Goal: Find specific page/section: Find specific page/section

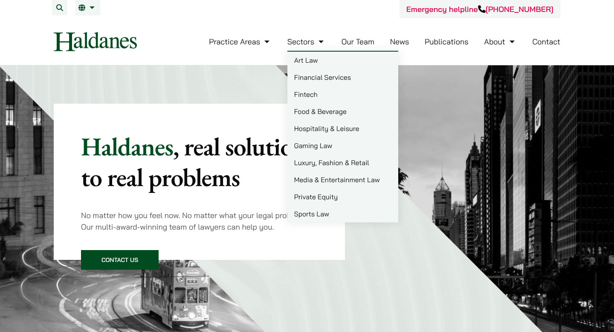
click at [347, 44] on link "Our Team" at bounding box center [358, 42] width 33 height 10
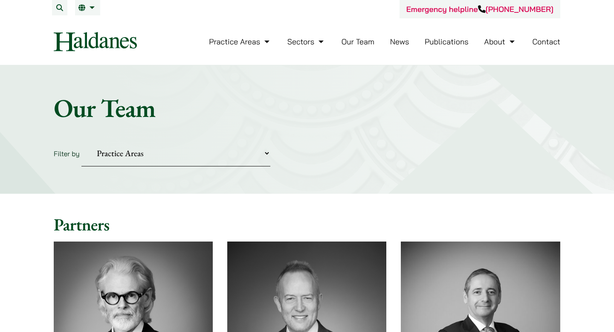
click at [363, 42] on link "Our Team" at bounding box center [358, 42] width 33 height 10
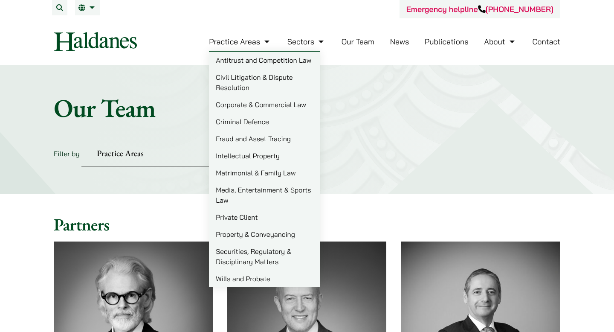
click at [249, 151] on link "Intellectual Property" at bounding box center [264, 155] width 111 height 17
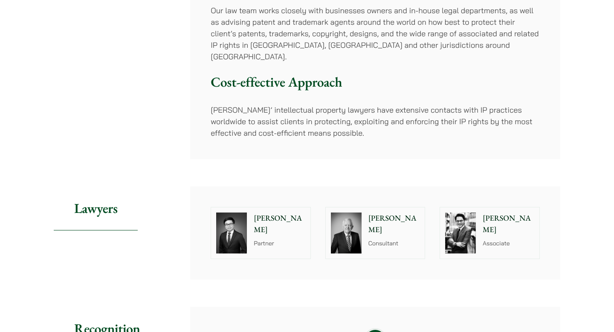
scroll to position [276, 0]
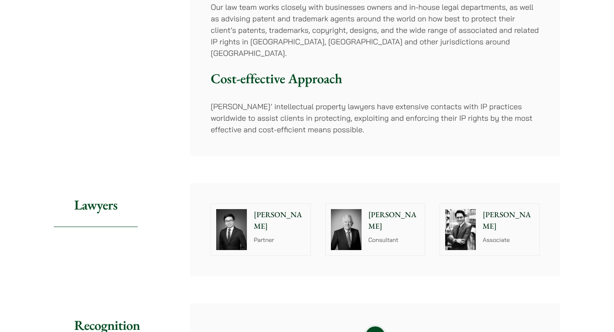
click at [466, 215] on img at bounding box center [460, 229] width 31 height 41
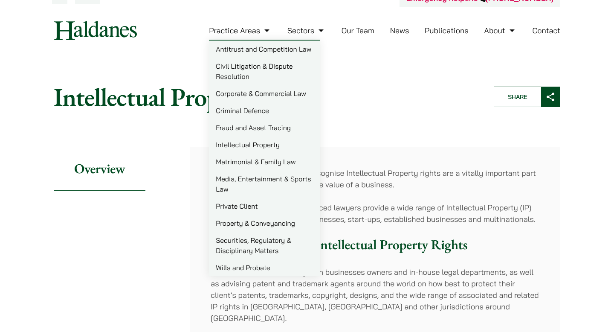
scroll to position [18, 0]
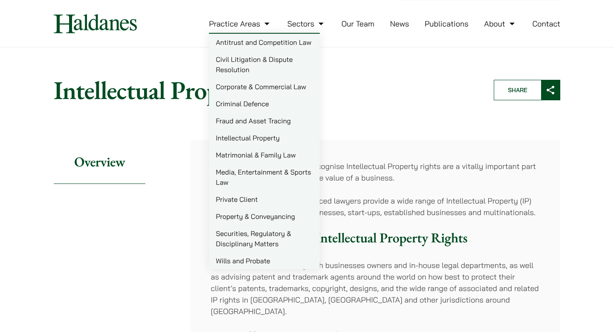
click at [256, 104] on link "Criminal Defence" at bounding box center [264, 103] width 111 height 17
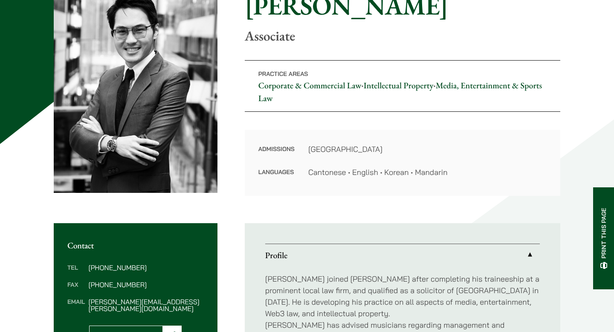
scroll to position [7, 0]
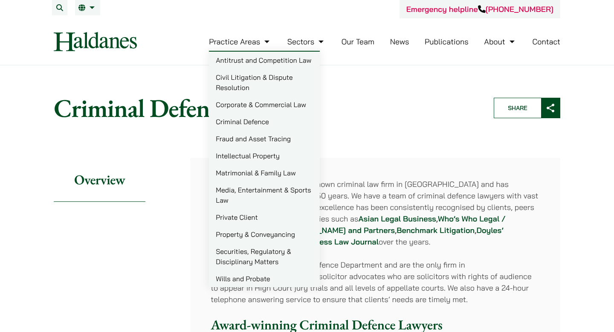
click at [250, 155] on link "Intellectual Property" at bounding box center [264, 155] width 111 height 17
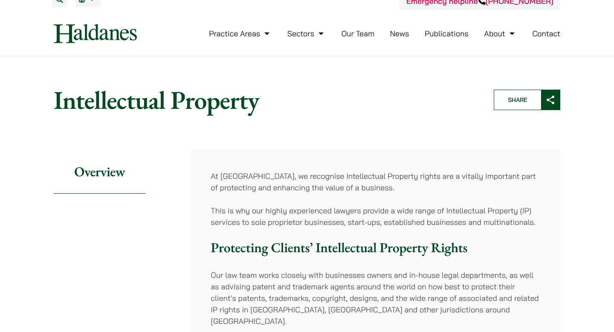
scroll to position [9, 0]
click at [544, 32] on link "Contact" at bounding box center [546, 33] width 28 height 10
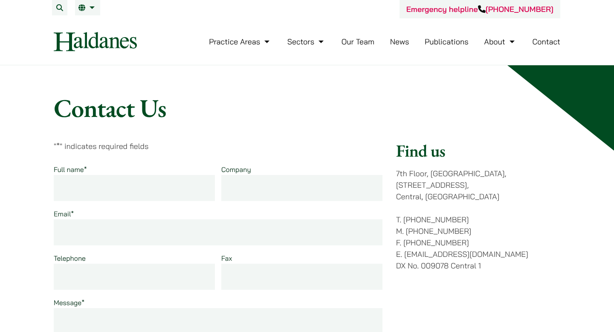
click at [363, 39] on link "Our Team" at bounding box center [358, 42] width 33 height 10
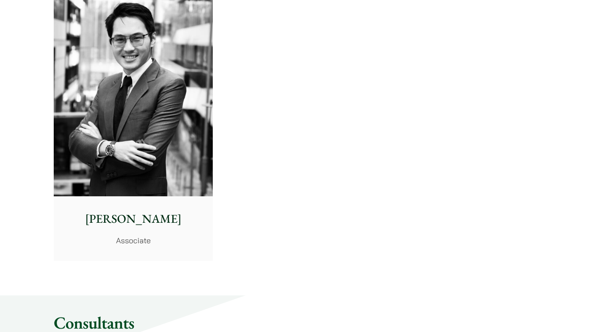
scroll to position [3633, 0]
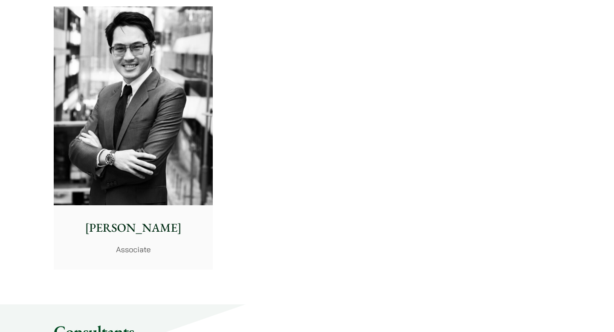
click at [158, 99] on img at bounding box center [133, 105] width 159 height 199
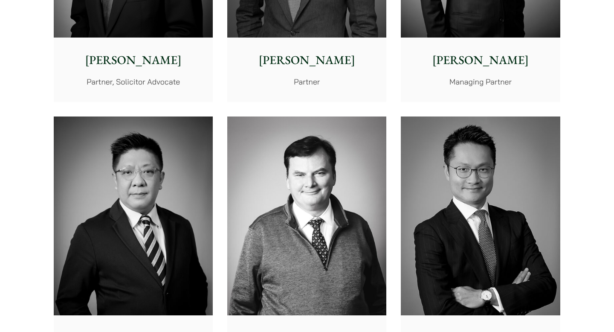
scroll to position [0, 0]
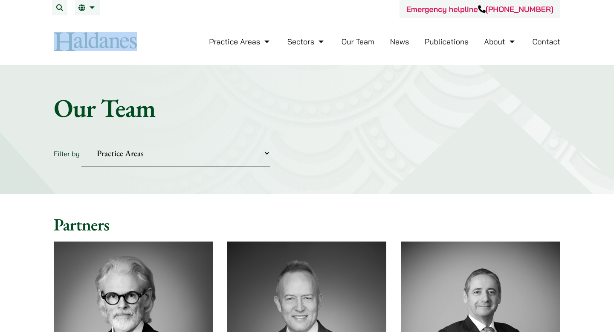
drag, startPoint x: 145, startPoint y: 39, endPoint x: 53, endPoint y: 35, distance: 92.2
click at [53, 35] on div "Practice Areas Antitrust and Competition Law Civil Litigation & Dispute Resolut…" at bounding box center [306, 41] width 521 height 19
copy div
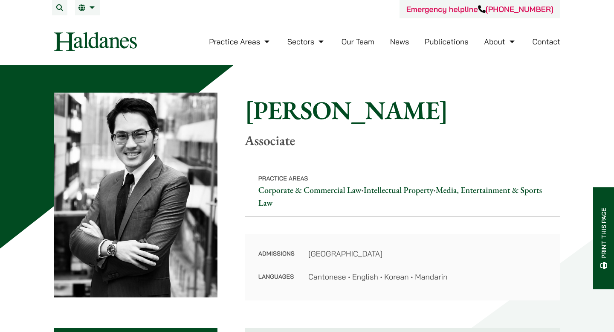
click at [181, 167] on img at bounding box center [136, 195] width 164 height 205
